Goal: Task Accomplishment & Management: Complete application form

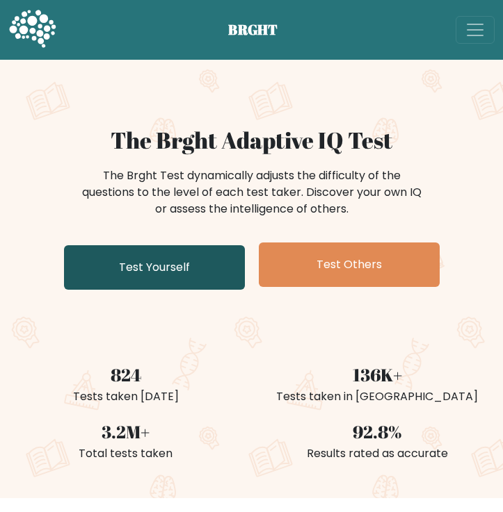
click at [200, 274] on link "Test Yourself" at bounding box center [154, 267] width 181 height 44
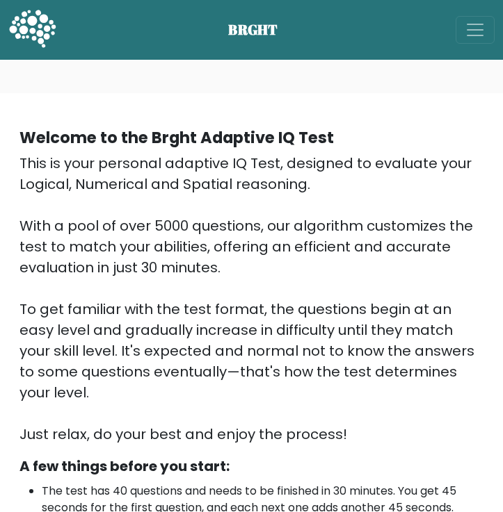
click at [284, 195] on div "This is your personal adaptive IQ Test, designed to evaluate your Logical, Nume…" at bounding box center [251, 299] width 464 height 292
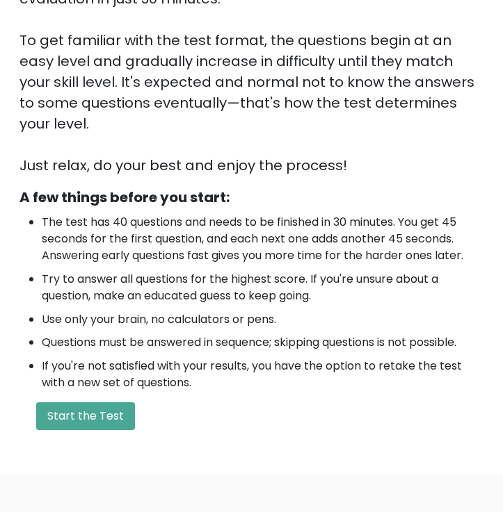
scroll to position [293, 0]
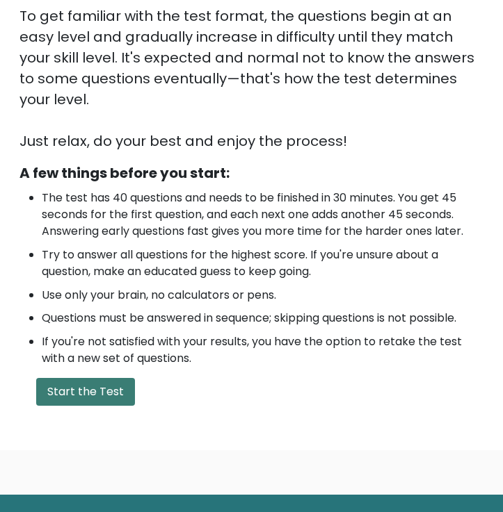
click at [99, 378] on button "Start the Test" at bounding box center [85, 392] width 99 height 28
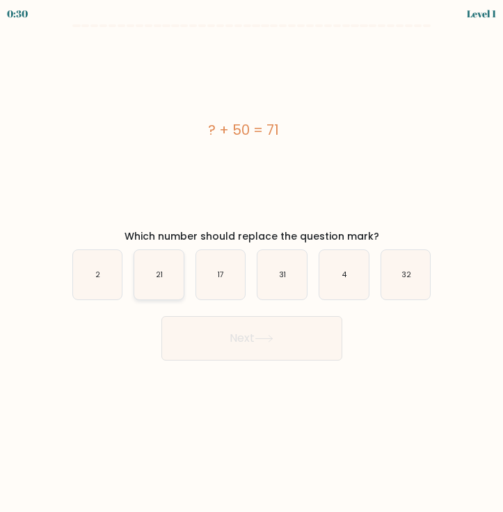
click at [155, 282] on icon "21" at bounding box center [158, 274] width 49 height 49
click at [252, 263] on input "b. 21" at bounding box center [252, 260] width 1 height 7
radio input "true"
click at [231, 343] on button "Next" at bounding box center [251, 338] width 181 height 44
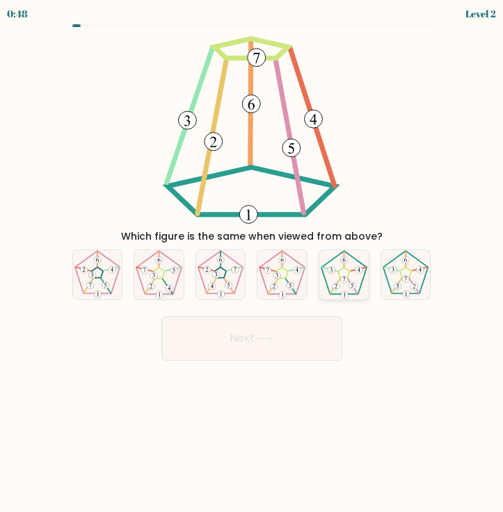
click at [352, 277] on icon at bounding box center [343, 274] width 49 height 49
click at [252, 263] on input "e." at bounding box center [252, 260] width 1 height 7
radio input "true"
click at [326, 325] on button "Next" at bounding box center [251, 338] width 181 height 44
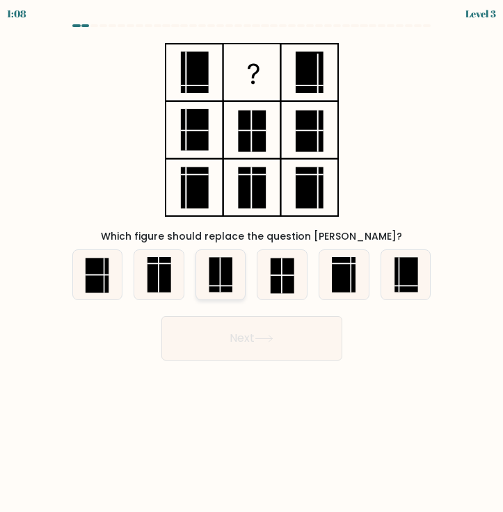
click at [225, 282] on rect at bounding box center [221, 274] width 24 height 35
click at [252, 263] on input "c." at bounding box center [252, 260] width 1 height 7
radio input "true"
click at [257, 334] on button "Next" at bounding box center [251, 338] width 181 height 44
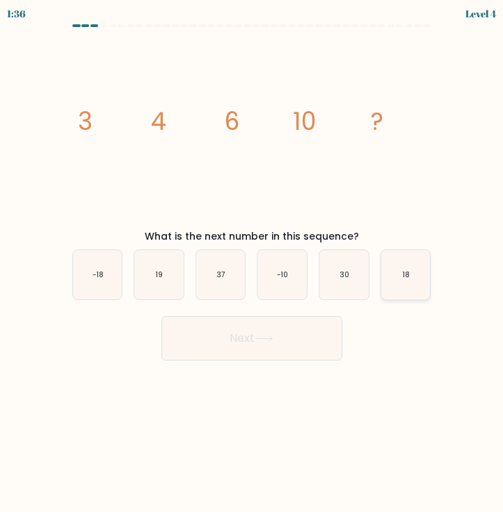
click at [403, 290] on icon "18" at bounding box center [405, 274] width 49 height 49
click at [252, 263] on input "f. 18" at bounding box center [252, 260] width 1 height 7
radio input "true"
click at [266, 346] on button "Next" at bounding box center [251, 338] width 181 height 44
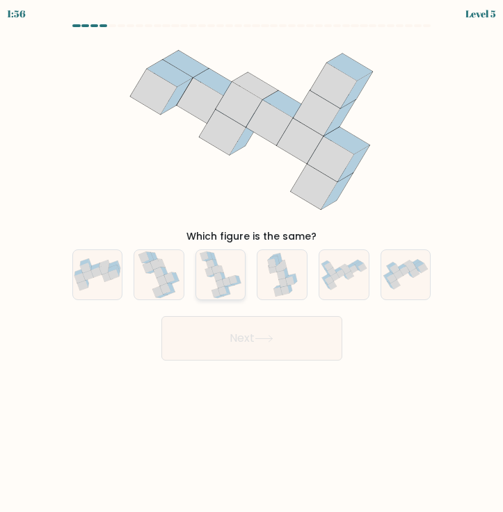
click at [219, 284] on icon at bounding box center [220, 283] width 8 height 9
click at [252, 263] on input "c." at bounding box center [252, 260] width 1 height 7
radio input "true"
click at [263, 346] on button "Next" at bounding box center [251, 338] width 181 height 44
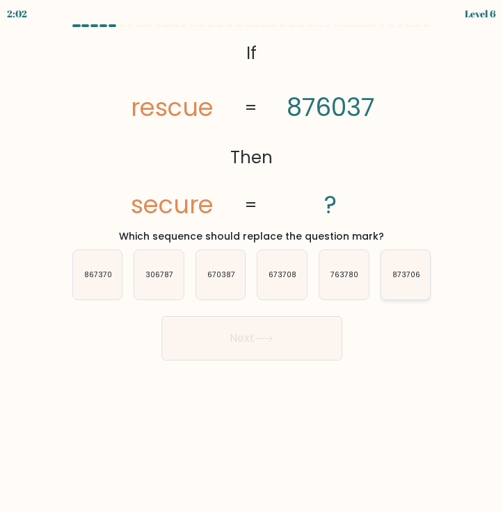
click at [403, 266] on icon "873706" at bounding box center [405, 274] width 49 height 49
click at [252, 263] on input "f. 873706" at bounding box center [252, 260] width 1 height 7
radio input "true"
click at [286, 342] on button "Next" at bounding box center [251, 338] width 181 height 44
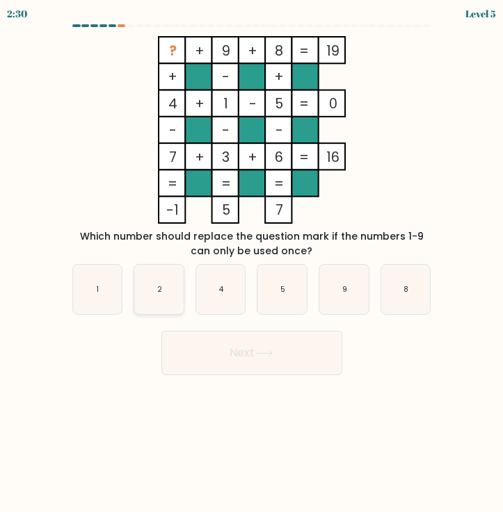
click at [159, 289] on text "2" at bounding box center [159, 289] width 5 height 10
click at [252, 263] on input "b. 2" at bounding box center [252, 260] width 1 height 7
radio input "true"
click at [233, 364] on button "Next" at bounding box center [251, 353] width 181 height 44
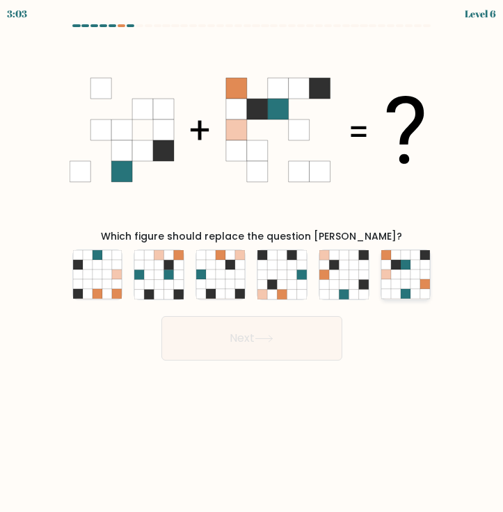
click at [403, 263] on icon at bounding box center [405, 265] width 10 height 10
click at [252, 263] on input "f." at bounding box center [252, 260] width 1 height 7
radio input "true"
click at [297, 349] on button "Next" at bounding box center [251, 338] width 181 height 44
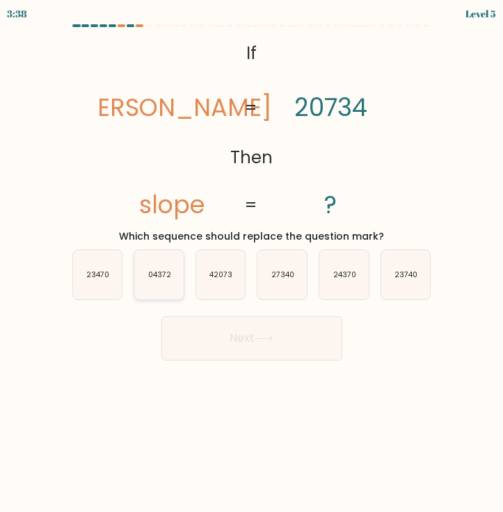
click at [149, 275] on text "04372" at bounding box center [159, 275] width 23 height 10
click at [252, 263] on input "b. 04372" at bounding box center [252, 260] width 1 height 7
radio input "true"
click at [243, 342] on button "Next" at bounding box center [251, 338] width 181 height 44
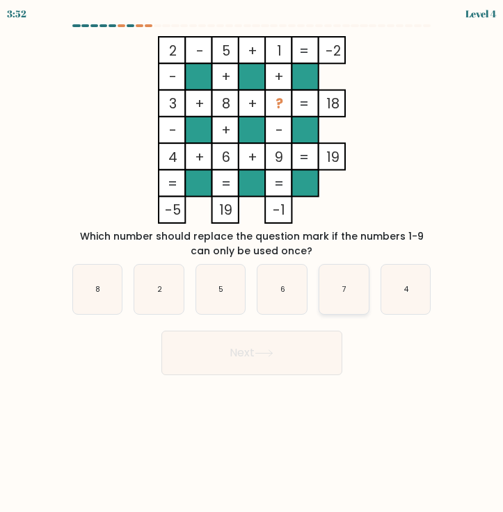
click at [344, 270] on icon "7" at bounding box center [343, 289] width 49 height 49
click at [252, 263] on input "e. 7" at bounding box center [252, 260] width 1 height 7
radio input "true"
click at [305, 350] on button "Next" at bounding box center [251, 353] width 181 height 44
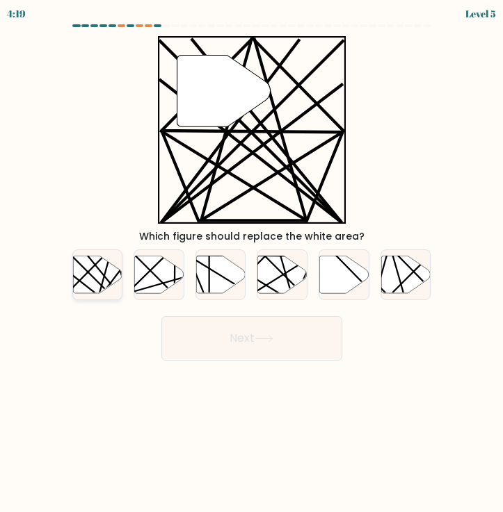
click at [86, 282] on icon at bounding box center [97, 275] width 49 height 38
click at [252, 263] on input "a." at bounding box center [252, 260] width 1 height 7
radio input "true"
click at [200, 330] on button "Next" at bounding box center [251, 338] width 181 height 44
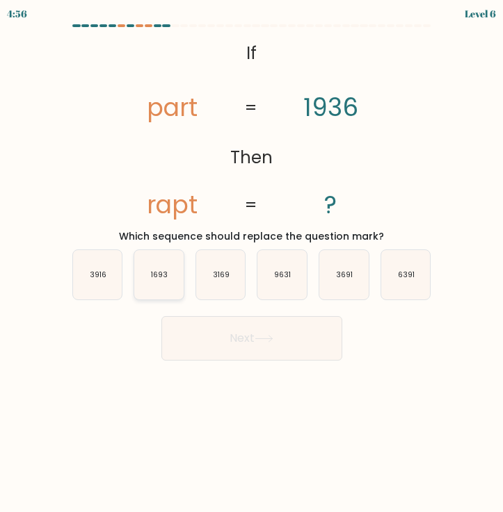
click at [167, 268] on icon "1693" at bounding box center [158, 274] width 49 height 49
click at [252, 263] on input "b. 1693" at bounding box center [252, 260] width 1 height 7
radio input "true"
click at [216, 327] on button "Next" at bounding box center [251, 338] width 181 height 44
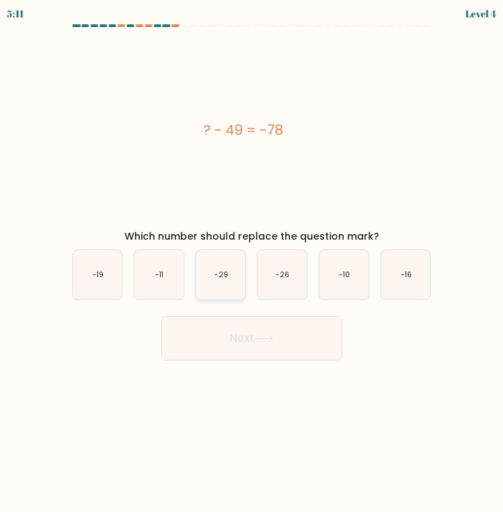
click at [218, 285] on icon "-29" at bounding box center [220, 274] width 49 height 49
click at [252, 263] on input "c. -29" at bounding box center [252, 260] width 1 height 7
radio input "true"
click at [250, 326] on button "Next" at bounding box center [251, 338] width 181 height 44
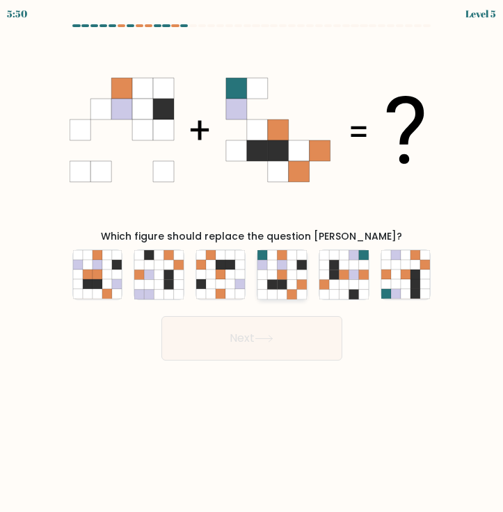
click at [279, 285] on icon at bounding box center [282, 284] width 10 height 10
click at [252, 263] on input "d." at bounding box center [252, 260] width 1 height 7
radio input "true"
click at [279, 342] on button "Next" at bounding box center [251, 338] width 181 height 44
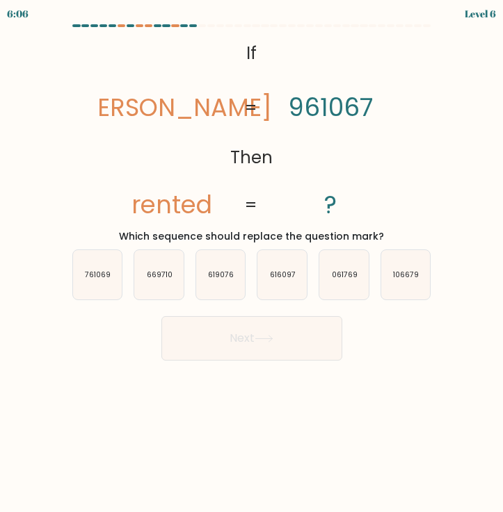
click at [95, 248] on div "a. 761069 b. 669710 c. 619076 d. e." at bounding box center [252, 269] width 370 height 62
click at [98, 268] on icon "761069" at bounding box center [97, 274] width 49 height 49
click at [252, 263] on input "a. 761069" at bounding box center [252, 260] width 1 height 7
radio input "true"
click at [273, 335] on icon at bounding box center [263, 339] width 19 height 8
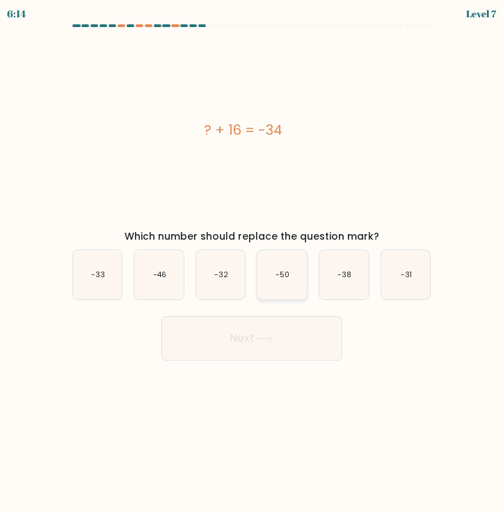
click at [281, 270] on text "-50" at bounding box center [283, 275] width 14 height 10
click at [252, 263] on input "d. -50" at bounding box center [252, 260] width 1 height 7
radio input "true"
click at [284, 345] on button "Next" at bounding box center [251, 338] width 181 height 44
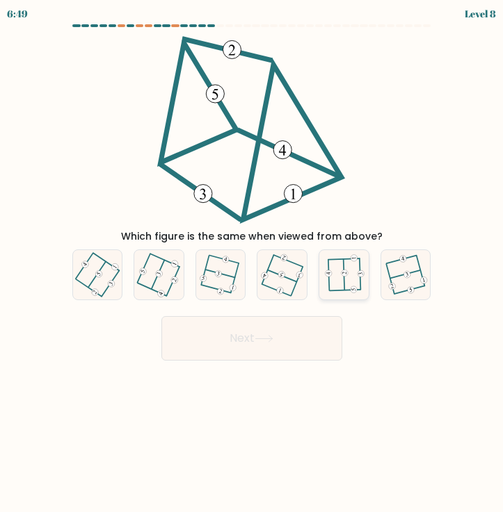
click at [356, 277] on icon at bounding box center [344, 275] width 38 height 40
click at [252, 263] on input "e." at bounding box center [252, 260] width 1 height 7
radio input "true"
click at [289, 334] on button "Next" at bounding box center [251, 338] width 181 height 44
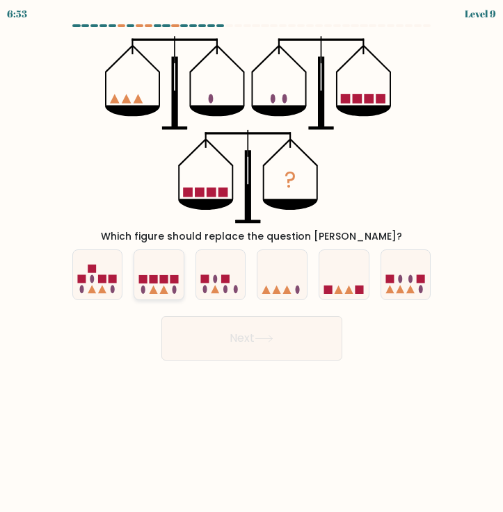
click at [174, 275] on rect at bounding box center [174, 279] width 8 height 8
click at [252, 263] on input "b." at bounding box center [252, 260] width 1 height 7
radio input "true"
click at [240, 330] on button "Next" at bounding box center [251, 338] width 181 height 44
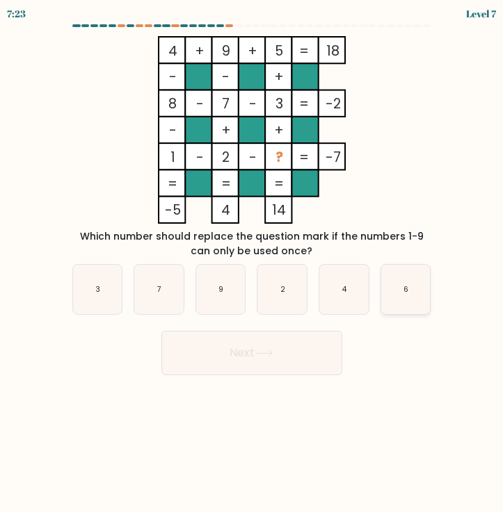
click at [405, 300] on icon "6" at bounding box center [405, 289] width 49 height 49
click at [252, 263] on input "f. 6" at bounding box center [252, 260] width 1 height 7
radio input "true"
click at [298, 346] on button "Next" at bounding box center [251, 353] width 181 height 44
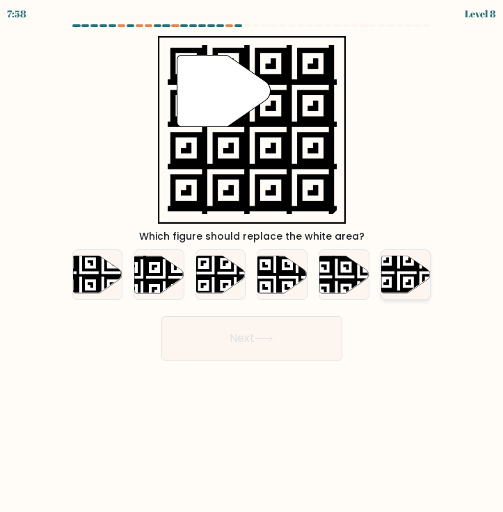
click at [406, 278] on icon at bounding box center [405, 275] width 49 height 38
click at [252, 263] on input "f." at bounding box center [252, 260] width 1 height 7
radio input "true"
click at [309, 339] on button "Next" at bounding box center [251, 338] width 181 height 44
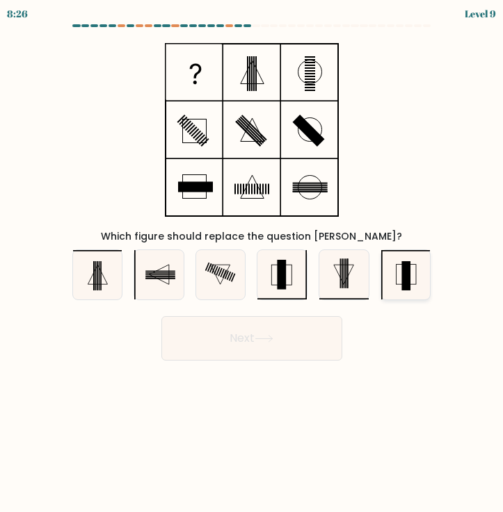
click at [403, 286] on rect at bounding box center [405, 275] width 9 height 29
click at [252, 263] on input "f." at bounding box center [252, 260] width 1 height 7
radio input "true"
click at [278, 348] on button "Next" at bounding box center [251, 338] width 181 height 44
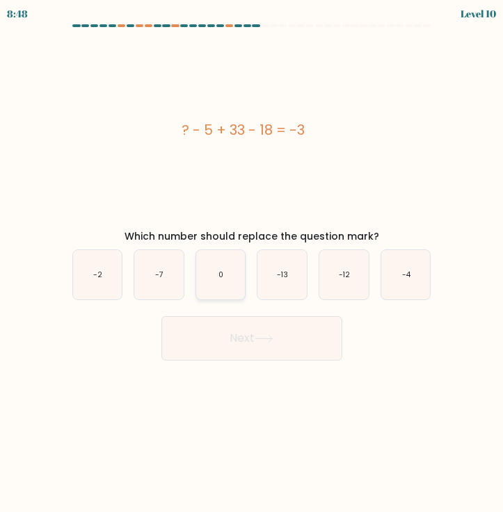
click at [222, 295] on icon "0" at bounding box center [220, 274] width 49 height 49
click at [252, 263] on input "c. 0" at bounding box center [252, 260] width 1 height 7
radio input "true"
click at [251, 351] on button "Next" at bounding box center [251, 338] width 181 height 44
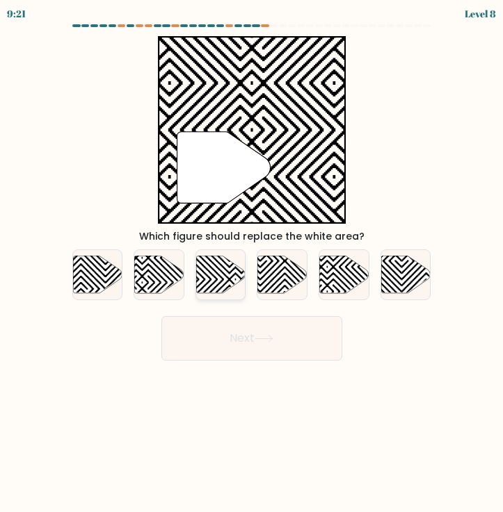
click at [221, 284] on icon at bounding box center [220, 275] width 49 height 38
click at [252, 263] on input "c." at bounding box center [252, 260] width 1 height 7
radio input "true"
click at [248, 341] on button "Next" at bounding box center [251, 338] width 181 height 44
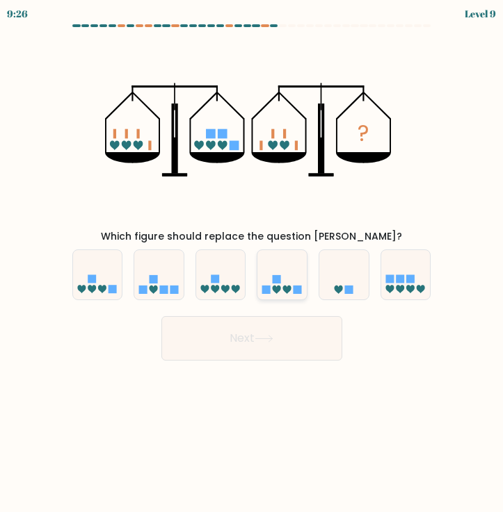
click at [279, 282] on rect at bounding box center [277, 279] width 8 height 8
click at [252, 263] on input "d." at bounding box center [252, 260] width 1 height 7
radio input "true"
click at [260, 336] on icon at bounding box center [263, 339] width 19 height 8
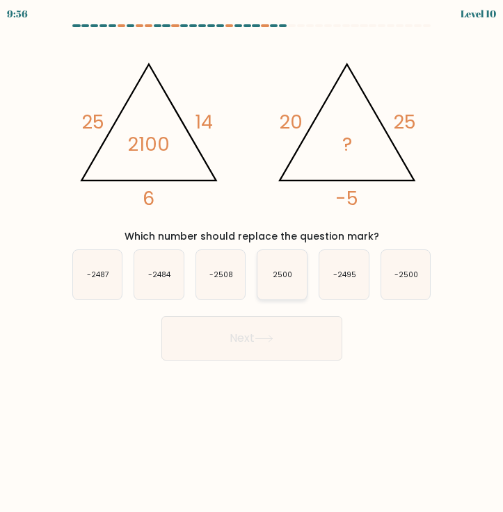
click at [291, 268] on icon "2500" at bounding box center [281, 274] width 49 height 49
click at [252, 263] on input "d. 2500" at bounding box center [252, 260] width 1 height 7
radio input "true"
click at [295, 330] on button "Next" at bounding box center [251, 338] width 181 height 44
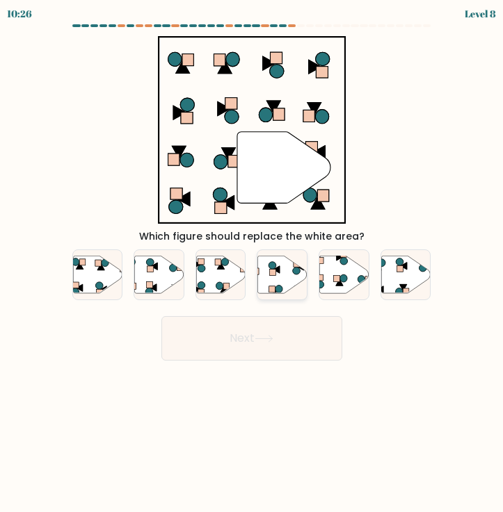
click at [288, 275] on icon at bounding box center [282, 275] width 49 height 38
click at [252, 263] on input "d." at bounding box center [252, 260] width 1 height 7
radio input "true"
click at [284, 351] on button "Next" at bounding box center [251, 338] width 181 height 44
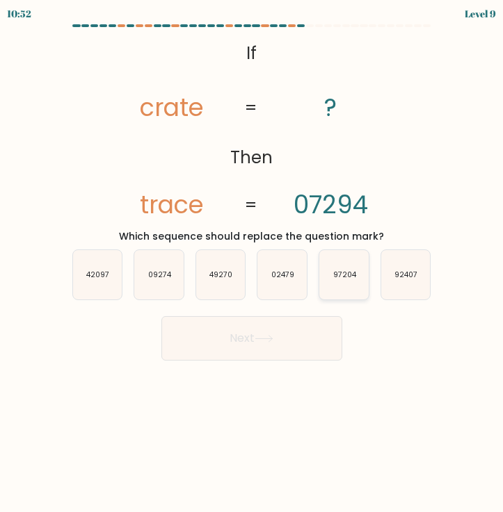
click at [357, 291] on icon "97204" at bounding box center [343, 274] width 49 height 49
click at [252, 263] on input "e. 97204" at bounding box center [252, 260] width 1 height 7
radio input "true"
click at [317, 326] on button "Next" at bounding box center [251, 338] width 181 height 44
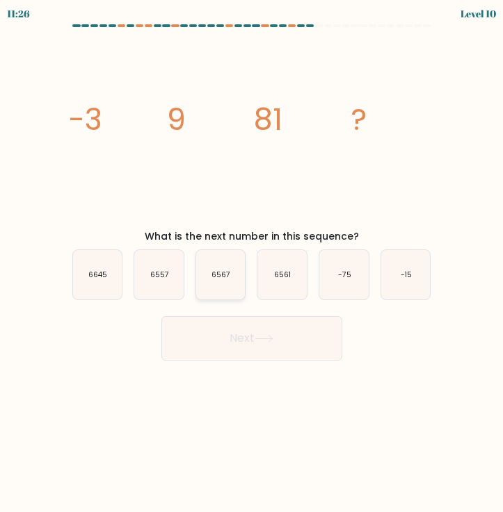
click at [227, 271] on text "6567" at bounding box center [220, 275] width 19 height 10
click at [252, 263] on input "c. 6567" at bounding box center [252, 260] width 1 height 7
radio input "true"
click at [238, 331] on button "Next" at bounding box center [251, 338] width 181 height 44
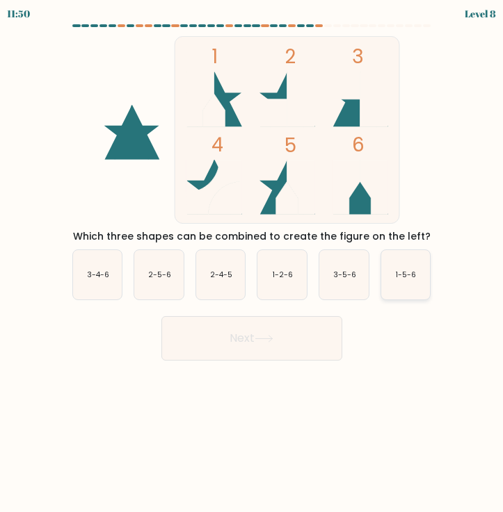
click at [405, 266] on icon "1-5-6" at bounding box center [405, 274] width 49 height 49
click at [252, 263] on input "f. 1-5-6" at bounding box center [252, 260] width 1 height 7
radio input "true"
click at [320, 331] on button "Next" at bounding box center [251, 338] width 181 height 44
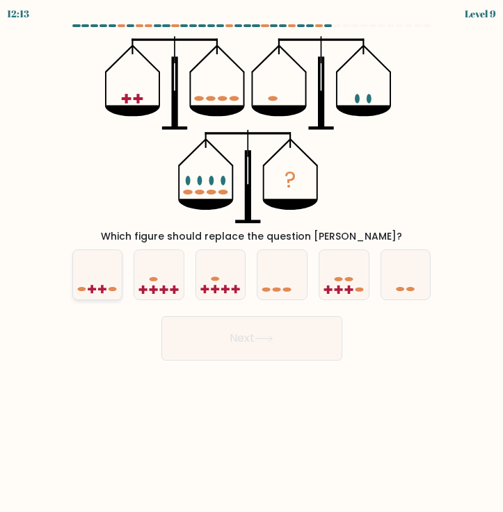
click at [95, 269] on icon at bounding box center [97, 274] width 49 height 41
click at [252, 263] on input "a." at bounding box center [252, 260] width 1 height 7
radio input "true"
click at [245, 334] on button "Next" at bounding box center [251, 338] width 181 height 44
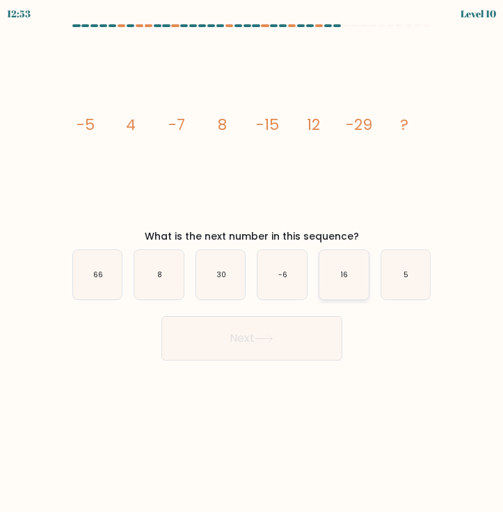
click at [356, 277] on icon "16" at bounding box center [343, 274] width 49 height 49
click at [252, 263] on input "e. 16" at bounding box center [252, 260] width 1 height 7
radio input "true"
click at [273, 348] on button "Next" at bounding box center [251, 338] width 181 height 44
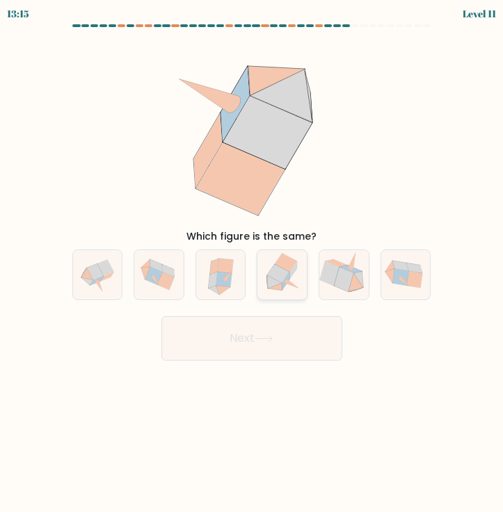
click at [277, 266] on icon at bounding box center [278, 273] width 23 height 19
click at [252, 263] on input "d." at bounding box center [252, 260] width 1 height 7
radio input "true"
click at [286, 353] on button "Next" at bounding box center [251, 338] width 181 height 44
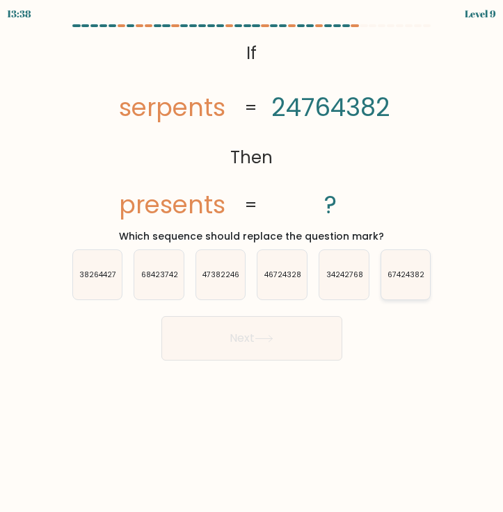
click at [418, 274] on text "67424382" at bounding box center [405, 275] width 37 height 10
click at [252, 263] on input "f. 67424382" at bounding box center [252, 260] width 1 height 7
radio input "true"
click at [295, 345] on button "Next" at bounding box center [251, 338] width 181 height 44
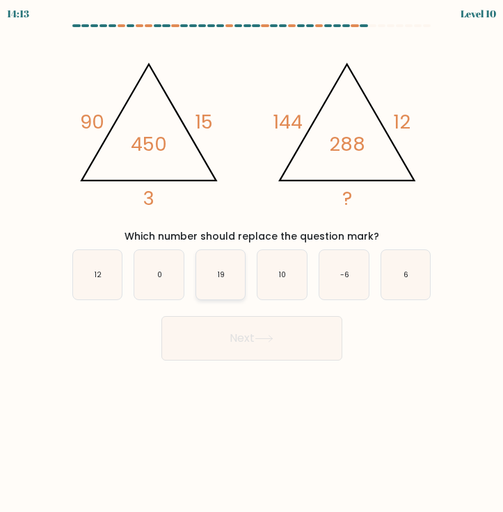
click at [230, 279] on icon "19" at bounding box center [220, 274] width 49 height 49
click at [252, 263] on input "c. 19" at bounding box center [252, 260] width 1 height 7
radio input "true"
click at [398, 273] on icon "6" at bounding box center [405, 274] width 49 height 49
click at [252, 263] on input "f. 6" at bounding box center [252, 260] width 1 height 7
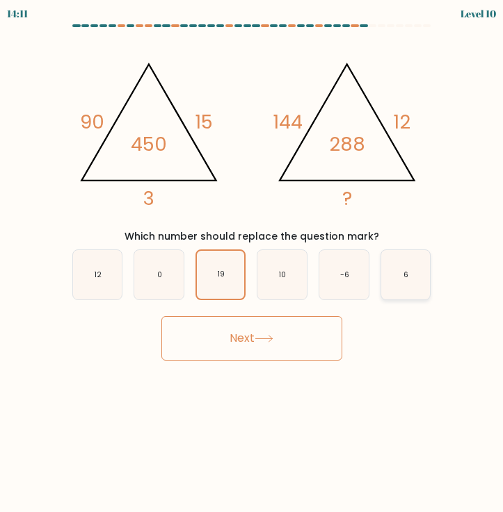
radio input "true"
click at [282, 350] on button "Next" at bounding box center [251, 338] width 181 height 44
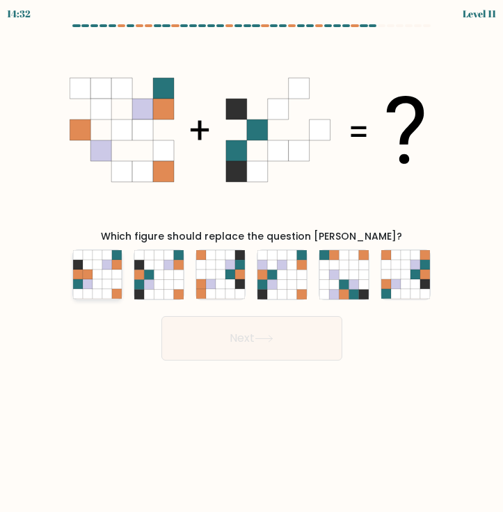
click at [105, 270] on icon at bounding box center [107, 275] width 10 height 10
click at [252, 263] on input "a." at bounding box center [252, 260] width 1 height 7
radio input "true"
click at [267, 336] on icon at bounding box center [263, 339] width 19 height 8
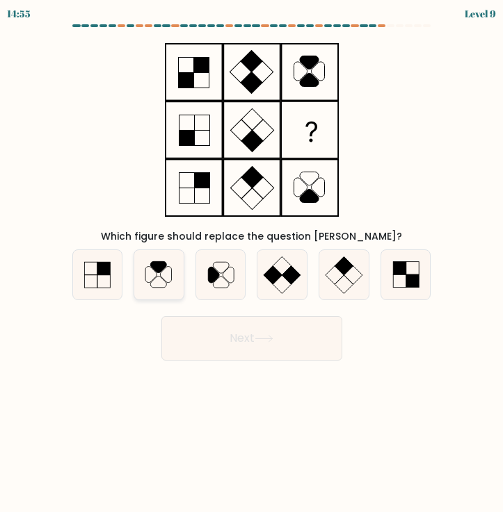
click at [172, 277] on icon at bounding box center [158, 274] width 49 height 49
click at [252, 263] on input "b." at bounding box center [252, 260] width 1 height 7
radio input "true"
click at [276, 344] on button "Next" at bounding box center [251, 338] width 181 height 44
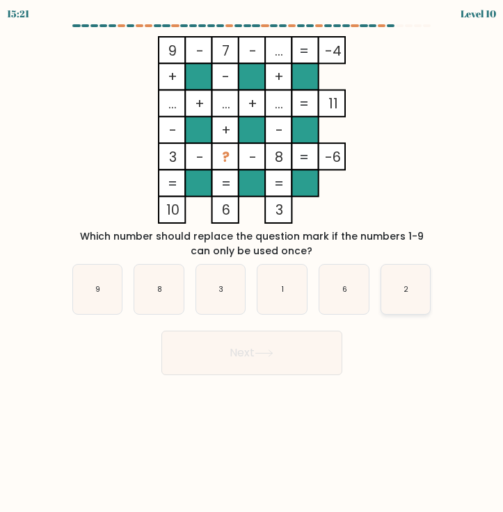
click at [416, 282] on icon "2" at bounding box center [405, 289] width 49 height 49
click at [252, 263] on input "f. 2" at bounding box center [252, 260] width 1 height 7
radio input "true"
click at [287, 289] on icon "1" at bounding box center [281, 289] width 49 height 49
click at [252, 263] on input "d. 1" at bounding box center [252, 260] width 1 height 7
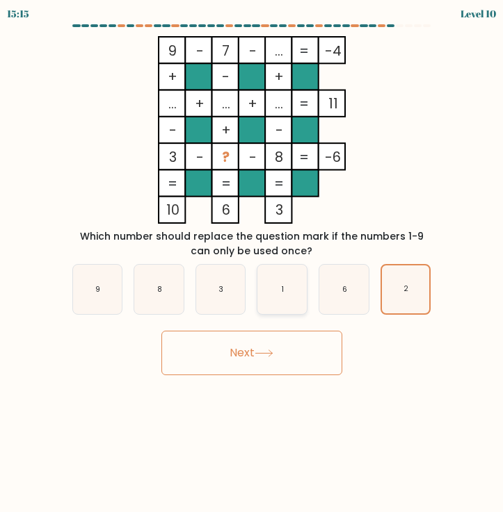
radio input "true"
click at [286, 366] on button "Next" at bounding box center [251, 353] width 181 height 44
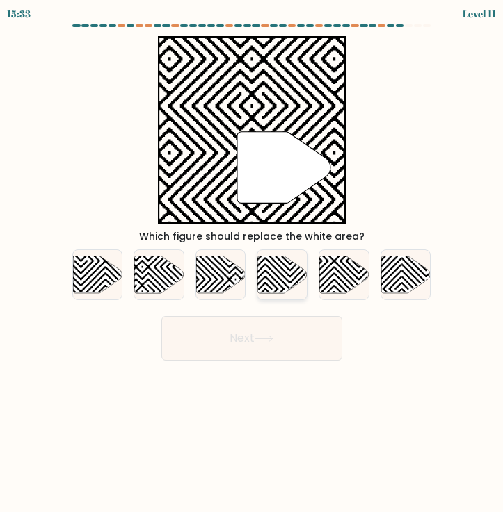
click at [300, 275] on icon at bounding box center [282, 275] width 49 height 38
click at [252, 263] on input "d." at bounding box center [252, 260] width 1 height 7
radio input "true"
click at [293, 330] on button "Next" at bounding box center [251, 338] width 181 height 44
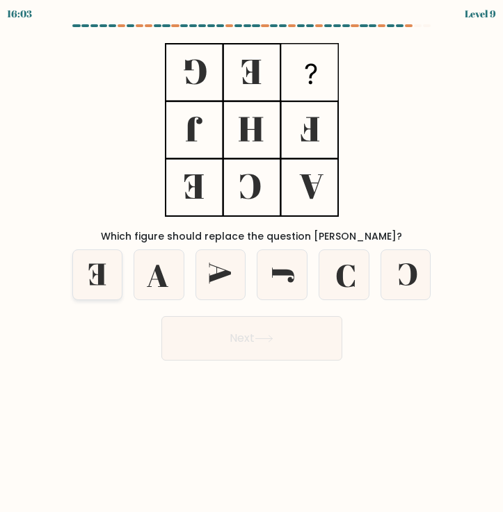
click at [95, 284] on icon at bounding box center [97, 274] width 49 height 49
click at [252, 263] on input "a." at bounding box center [252, 260] width 1 height 7
radio input "true"
click at [238, 335] on button "Next" at bounding box center [251, 338] width 181 height 44
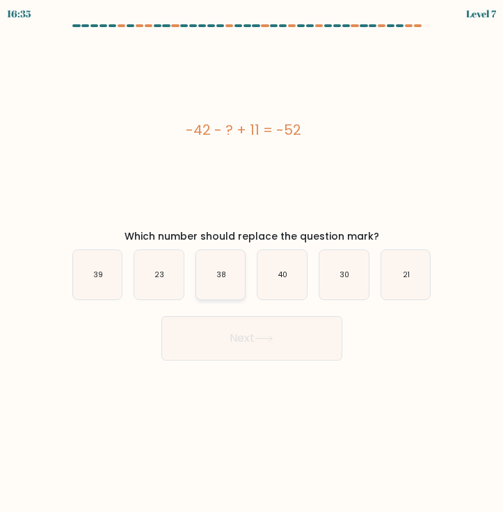
click at [215, 285] on icon "38" at bounding box center [220, 274] width 49 height 49
click at [252, 263] on input "c. 38" at bounding box center [252, 260] width 1 height 7
radio input "true"
click at [248, 347] on button "Next" at bounding box center [251, 338] width 181 height 44
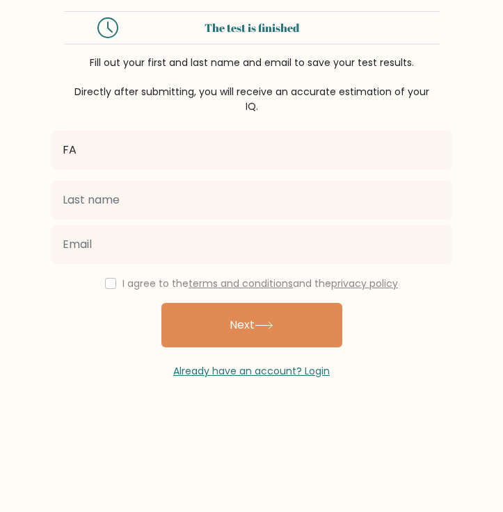
type input "F"
type input "Ashley"
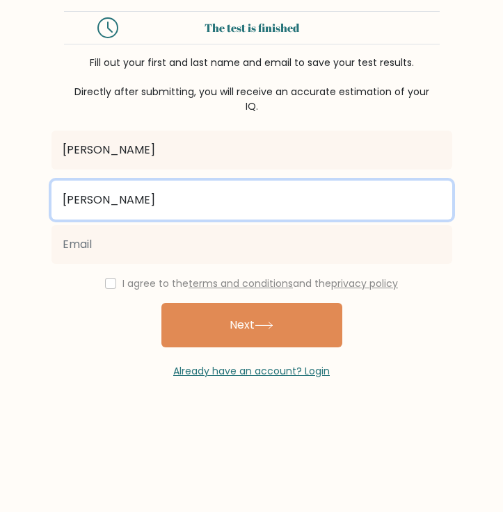
type input "[PERSON_NAME]"
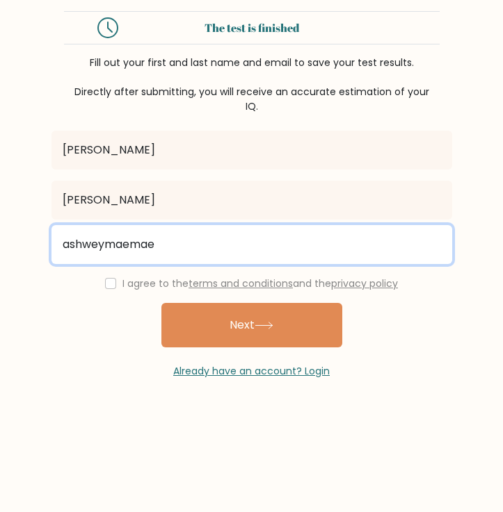
click at [291, 236] on input "ashweymaemae" at bounding box center [251, 244] width 400 height 39
click at [279, 255] on input "ashweymaemae" at bounding box center [251, 244] width 400 height 39
type input "ashweymaemae@gmail.com"
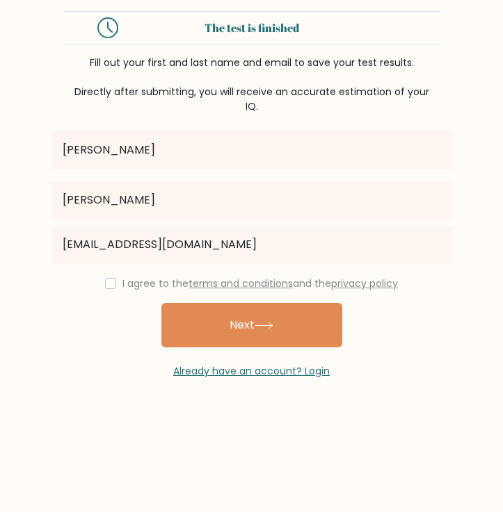
click at [110, 279] on div "I agree to the terms and conditions and the privacy policy" at bounding box center [251, 283] width 417 height 17
click at [106, 288] on input "checkbox" at bounding box center [110, 283] width 11 height 11
checkbox input "true"
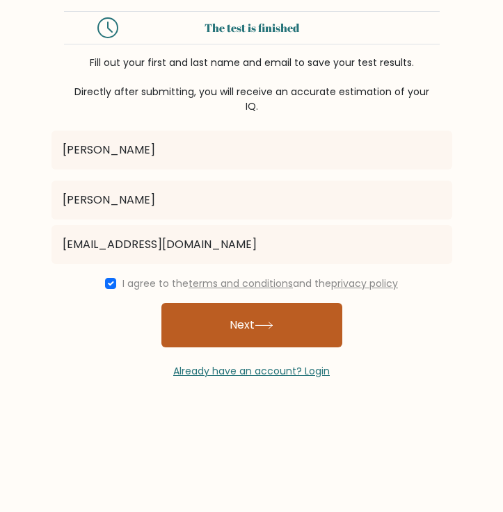
click at [241, 330] on button "Next" at bounding box center [251, 325] width 181 height 44
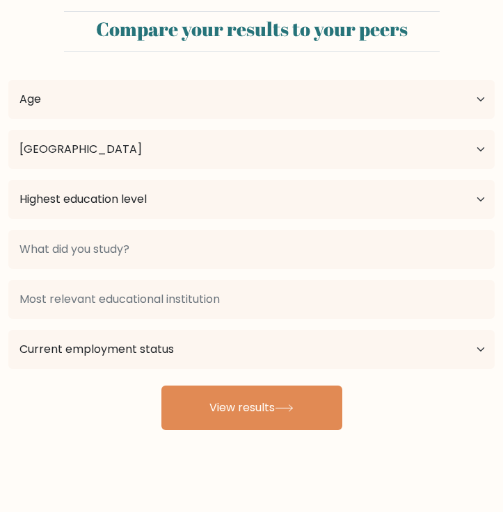
select select "US"
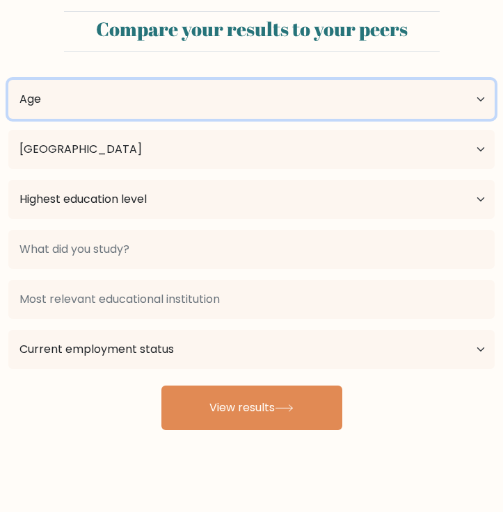
select select "25_34"
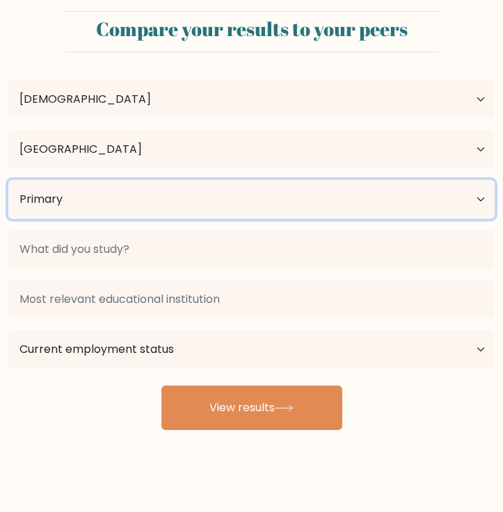
select select "upper_secondary"
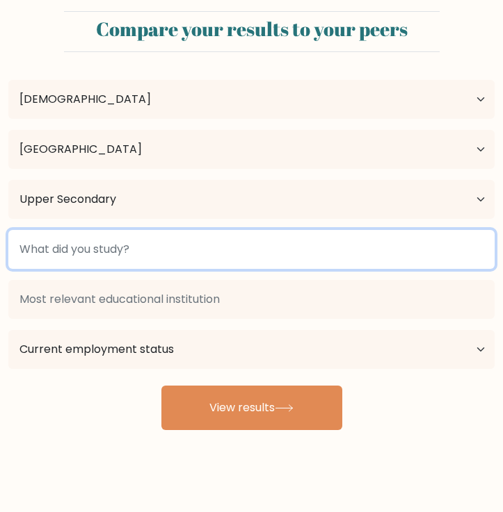
click at [116, 245] on input at bounding box center [251, 249] width 486 height 39
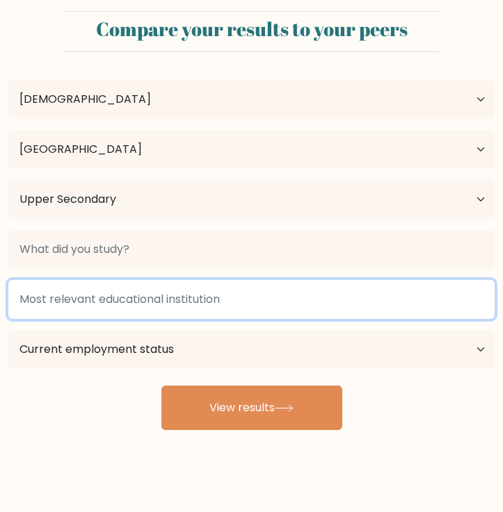
click at [145, 289] on input at bounding box center [251, 299] width 486 height 39
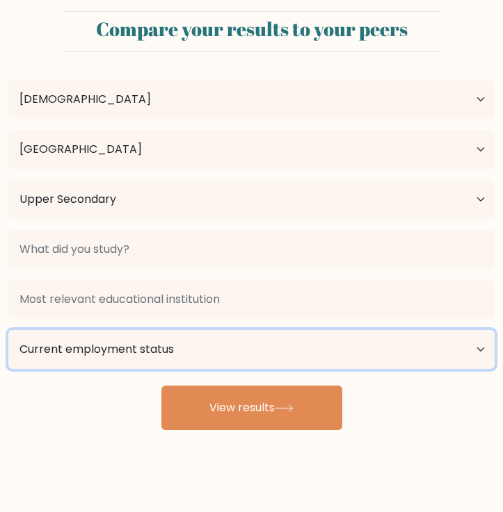
select select "student"
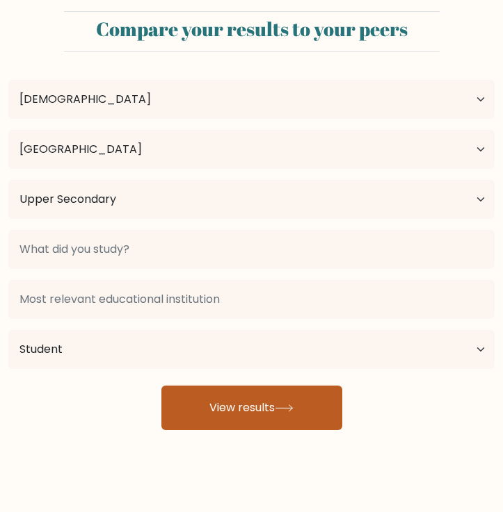
click at [216, 406] on button "View results" at bounding box center [251, 408] width 181 height 44
click at [197, 401] on button "View results" at bounding box center [251, 408] width 181 height 44
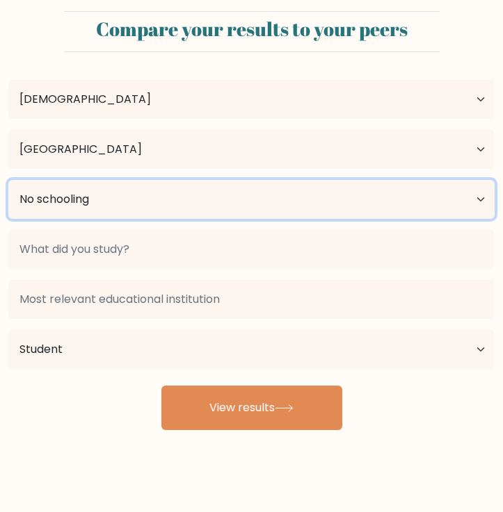
select select "upper_secondary"
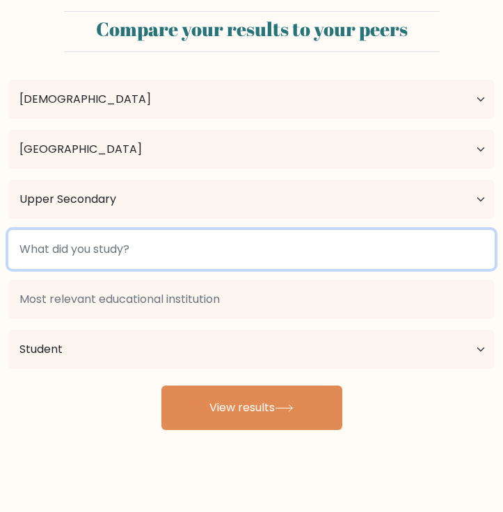
click at [143, 259] on input at bounding box center [251, 249] width 486 height 39
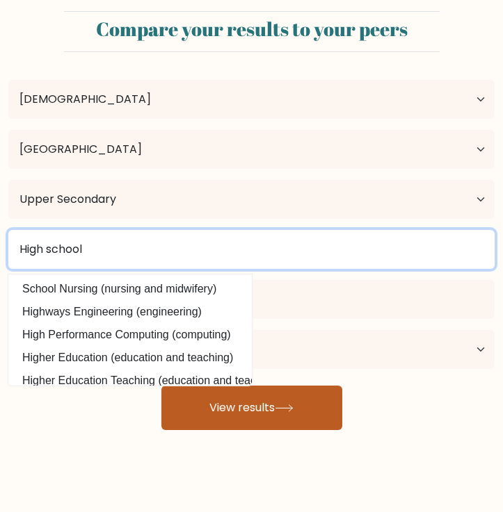
type input "High school"
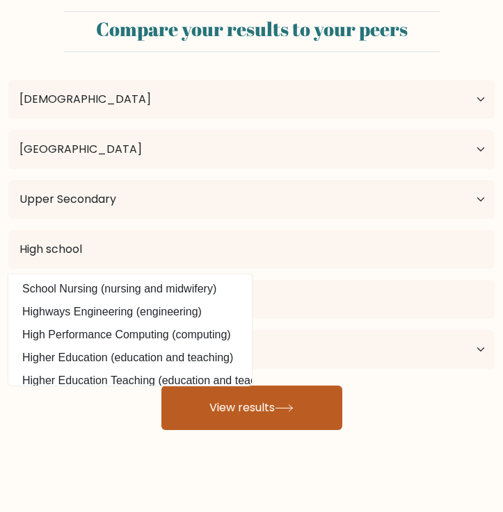
click at [224, 412] on button "View results" at bounding box center [251, 408] width 181 height 44
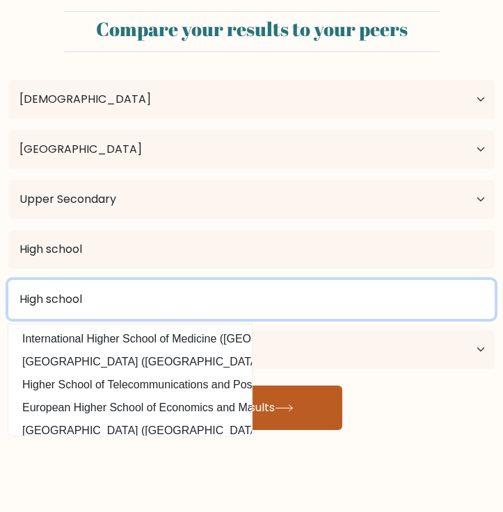
type input "High school"
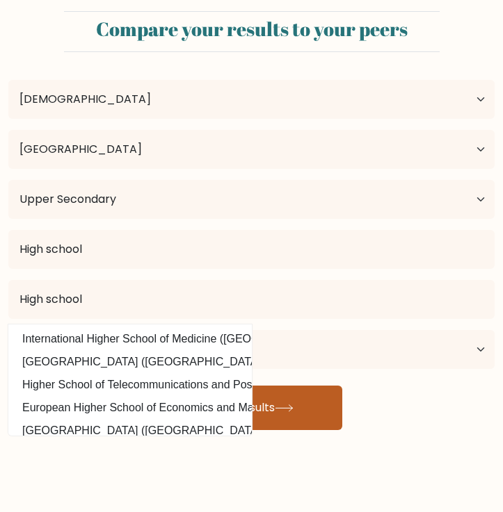
click at [247, 402] on button "View results" at bounding box center [251, 408] width 181 height 44
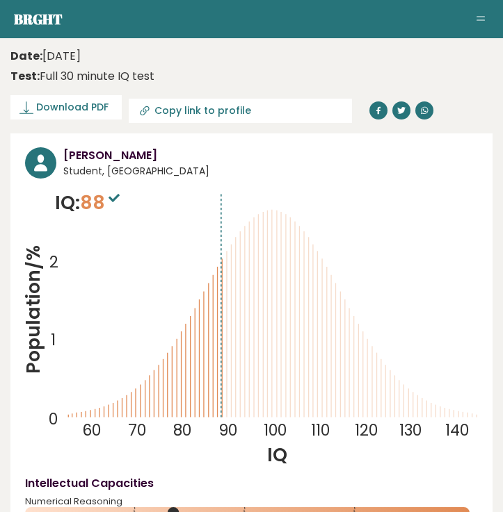
click at [350, 148] on h3 "[PERSON_NAME]" at bounding box center [270, 155] width 414 height 17
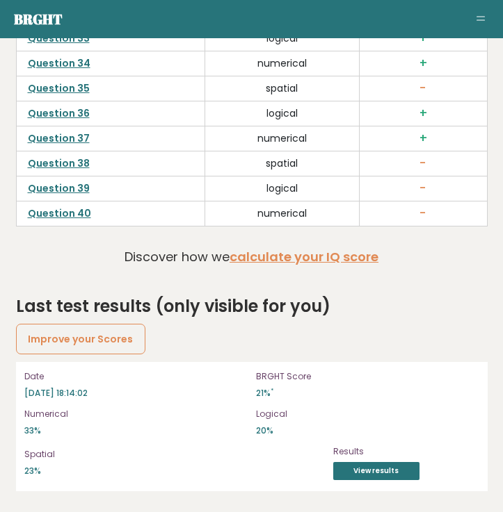
scroll to position [4518, 0]
click at [353, 473] on link "View results" at bounding box center [376, 471] width 86 height 18
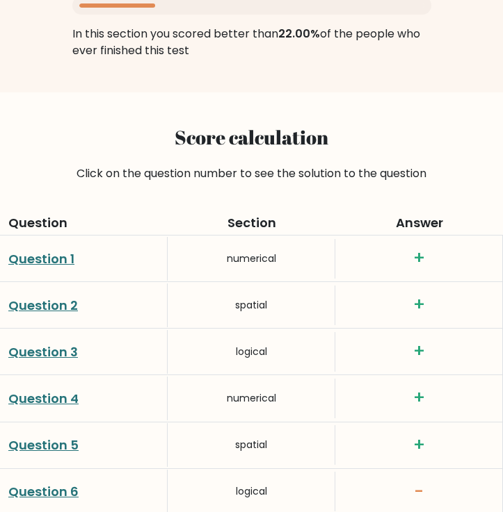
scroll to position [1614, 0]
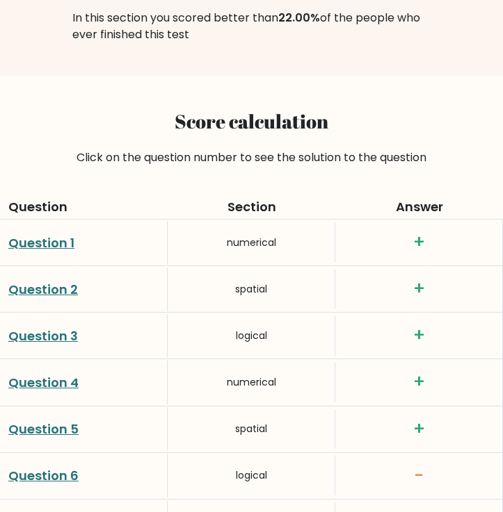
click at [425, 241] on h3 "+" at bounding box center [418, 242] width 150 height 21
click at [421, 241] on h3 "+" at bounding box center [418, 242] width 150 height 21
click at [420, 294] on h3 "+" at bounding box center [418, 289] width 150 height 21
click at [446, 156] on div "Click on the question number to see the solution to the question" at bounding box center [251, 157] width 486 height 17
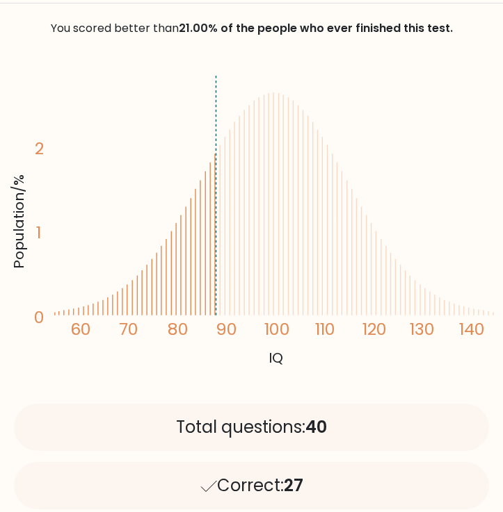
scroll to position [131, 0]
